Goal: Register for event/course

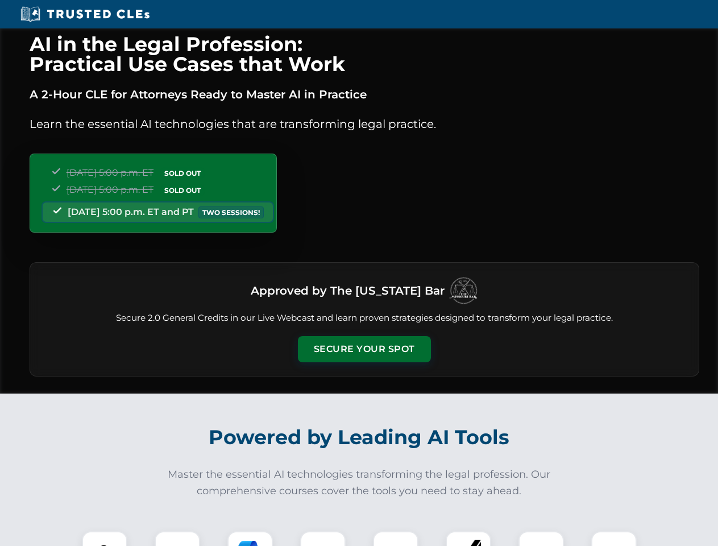
click at [364, 349] on button "Secure Your Spot" at bounding box center [364, 349] width 133 height 26
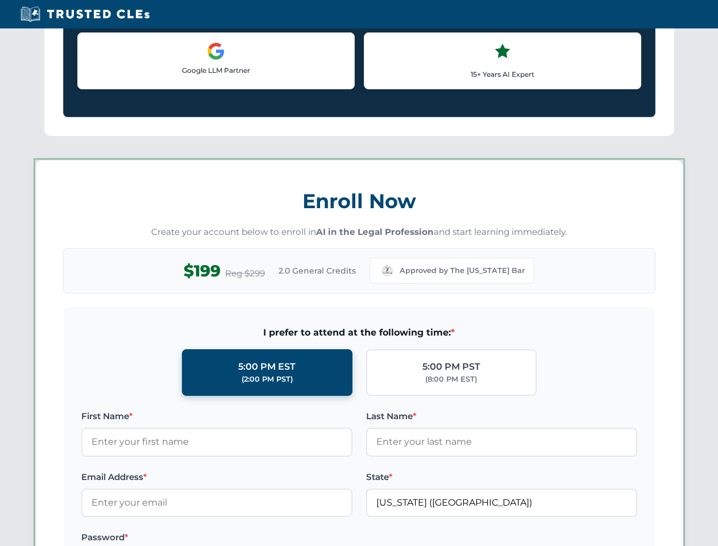
click at [177, 538] on label "Password *" at bounding box center [216, 537] width 271 height 14
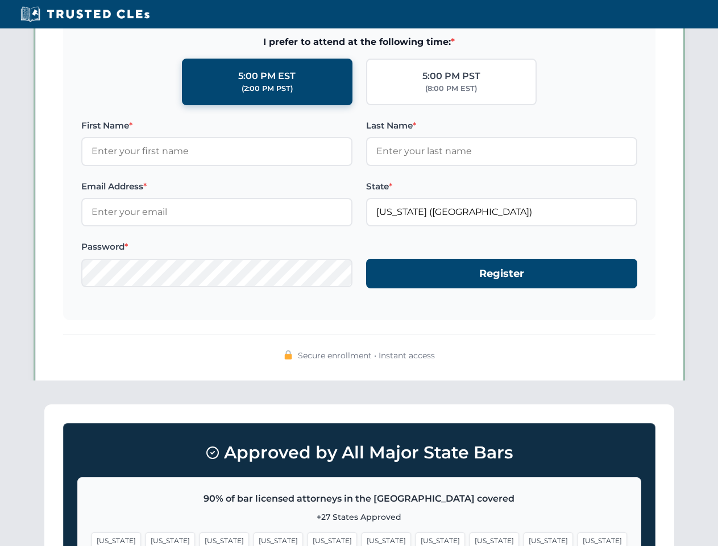
click at [416, 538] on span "[US_STATE]" at bounding box center [440, 540] width 49 height 16
click at [524, 538] on span "[US_STATE]" at bounding box center [548, 540] width 49 height 16
